Goal: Information Seeking & Learning: Check status

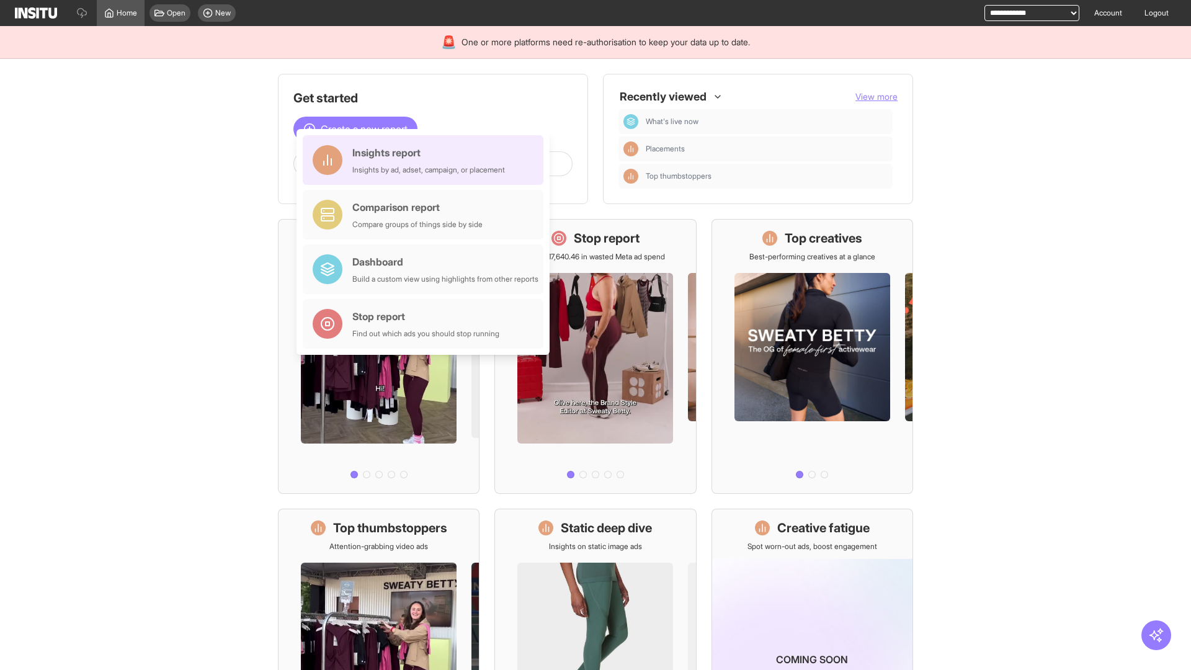
click at [426, 160] on div "Insights report Insights by ad, adset, campaign, or placement" at bounding box center [428, 160] width 153 height 30
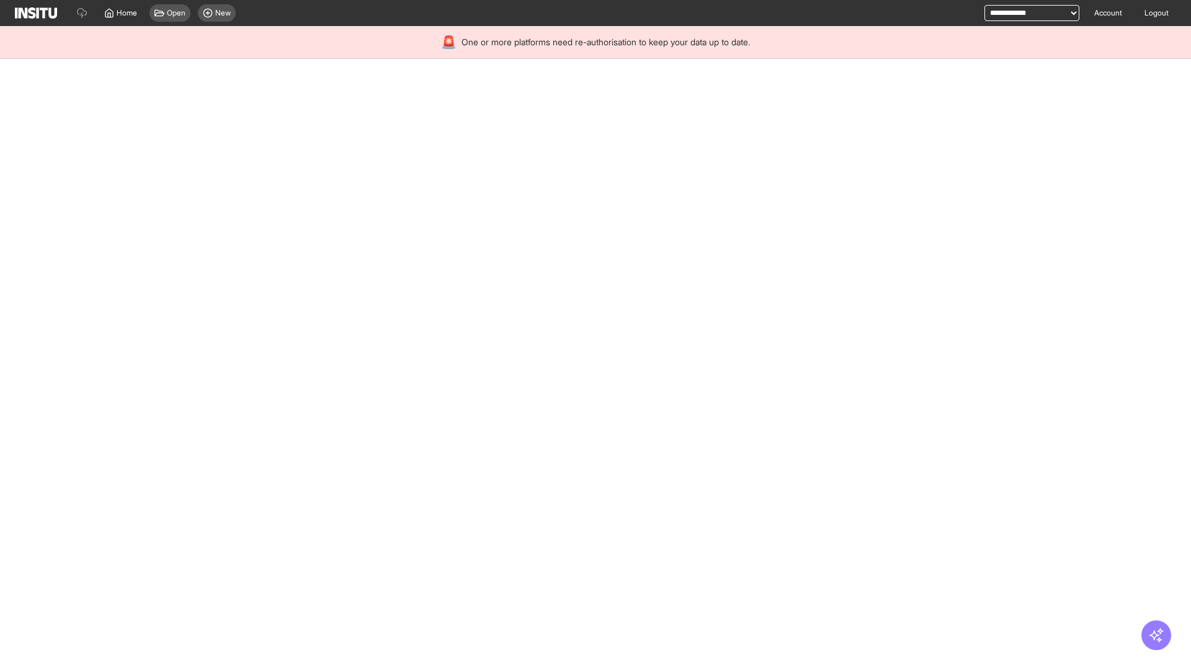
select select "**"
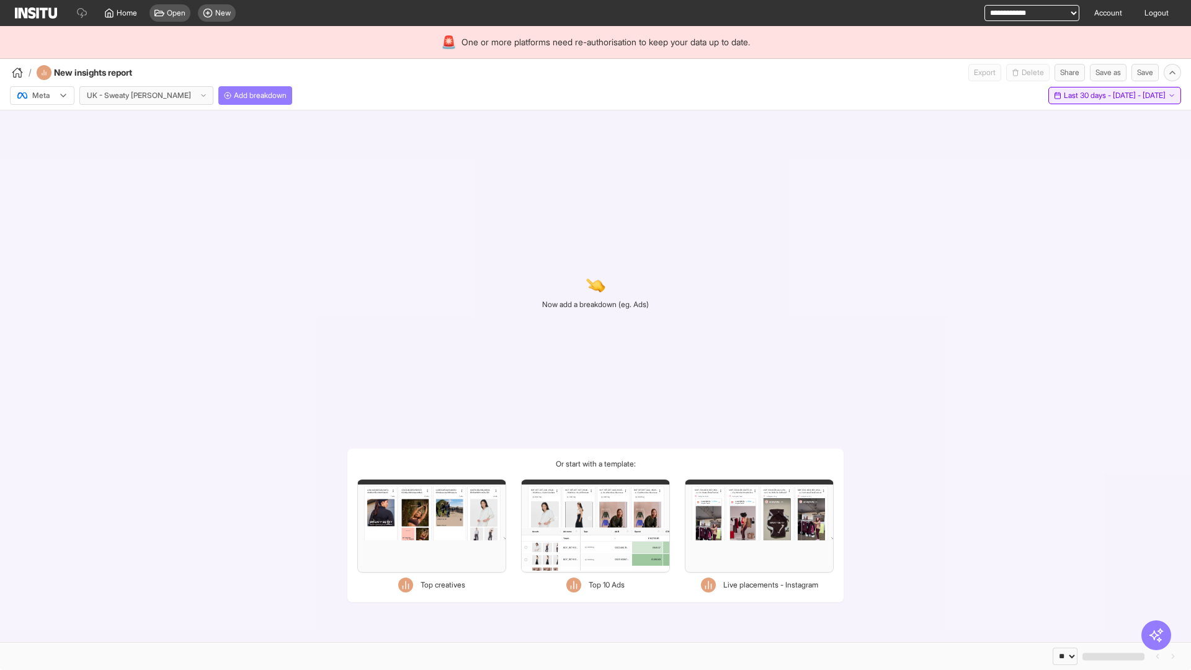
click at [1088, 96] on span "Last 30 days - [DATE] - [DATE]" at bounding box center [1115, 96] width 102 height 10
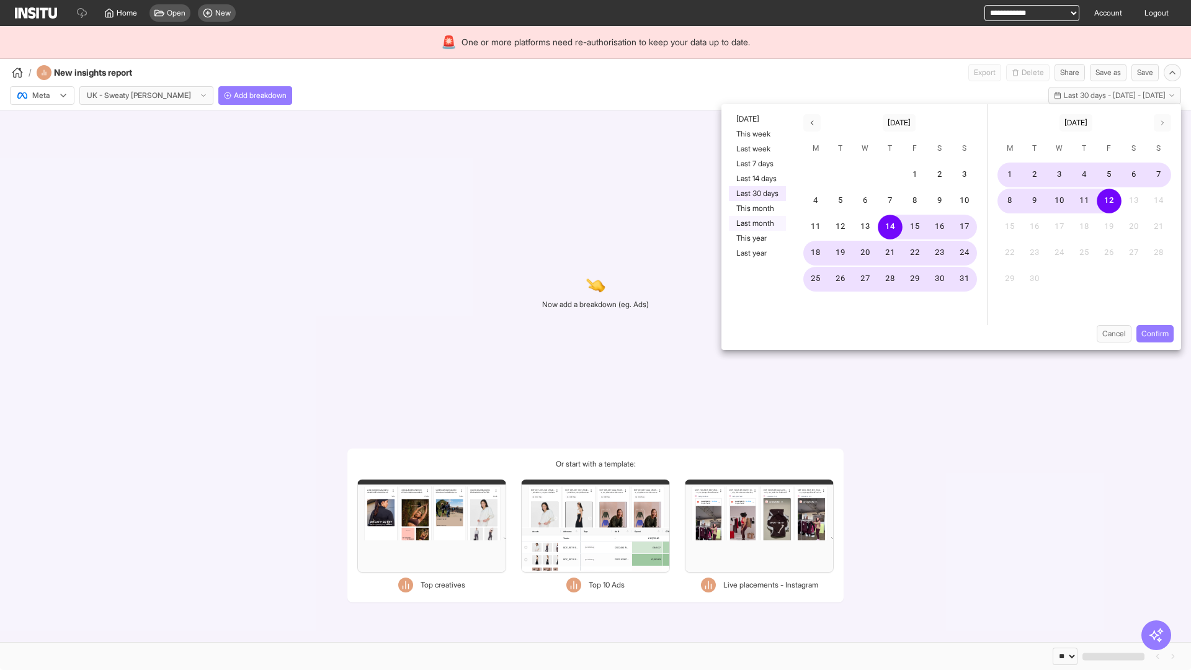
click at [756, 223] on button "Last month" at bounding box center [757, 223] width 57 height 15
